Goal: Check status: Check status

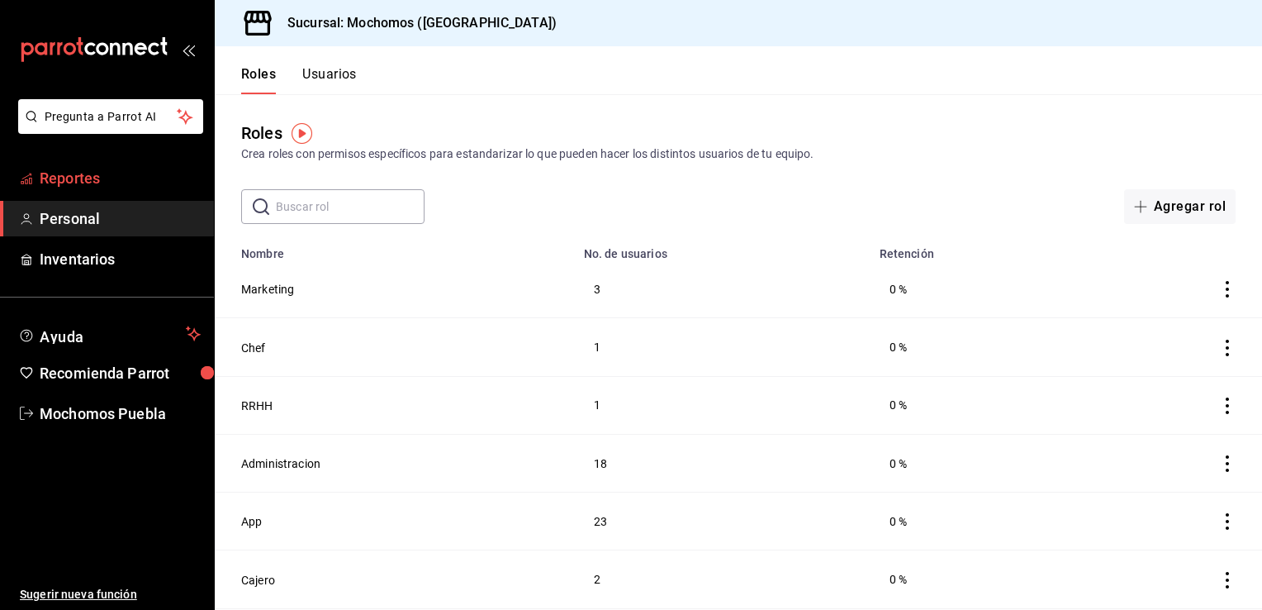
click at [102, 173] on span "Reportes" at bounding box center [120, 178] width 161 height 22
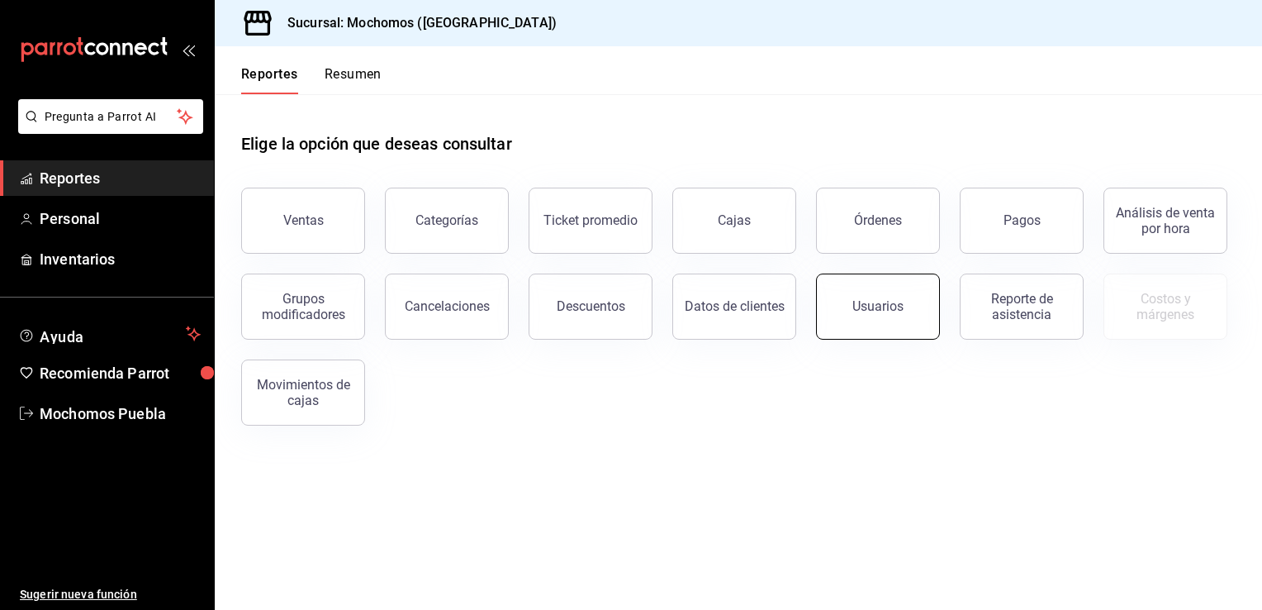
click at [869, 310] on div "Usuarios" at bounding box center [877, 306] width 51 height 16
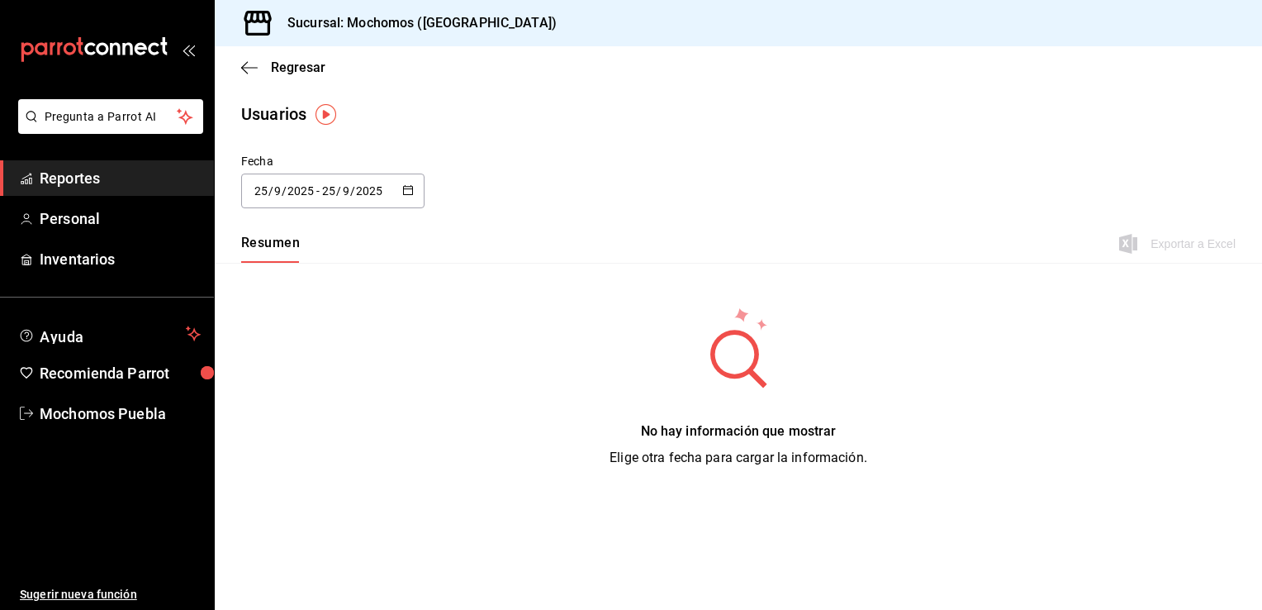
click at [408, 184] on icon "button" at bounding box center [408, 190] width 12 height 12
click at [313, 311] on li "Semana actual" at bounding box center [319, 317] width 156 height 37
type input "[DATE]"
type input "21"
